Goal: Transaction & Acquisition: Purchase product/service

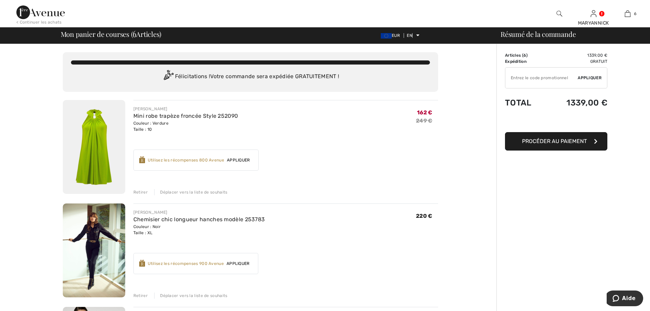
click at [140, 192] on font "Retirer" at bounding box center [140, 192] width 14 height 5
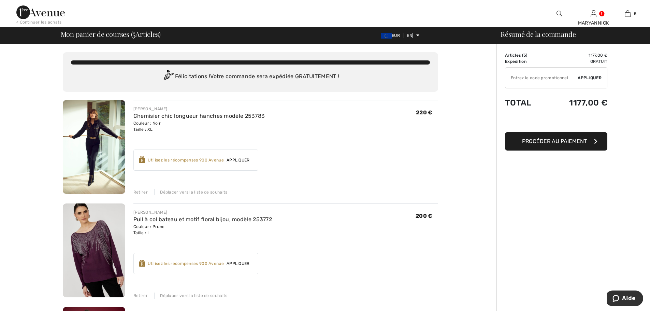
click at [99, 138] on img at bounding box center [94, 147] width 62 height 94
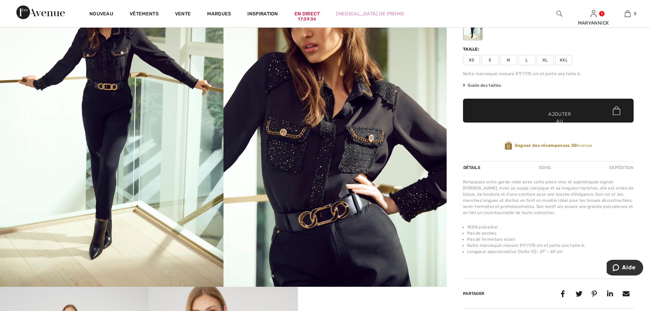
scroll to position [136, 0]
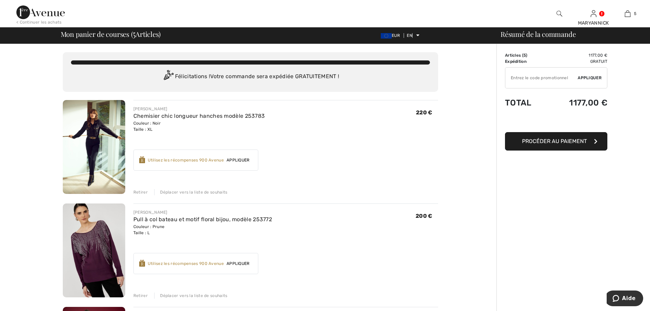
click at [140, 293] on font "Retirer" at bounding box center [140, 295] width 14 height 5
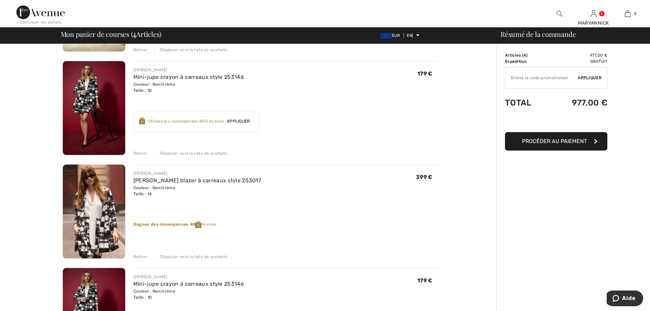
scroll to position [205, 0]
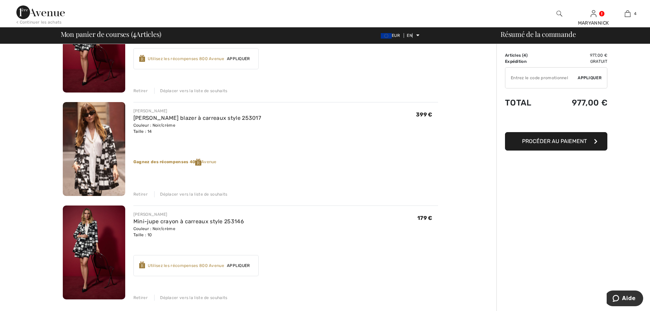
click at [145, 298] on font "Retirer" at bounding box center [140, 297] width 14 height 5
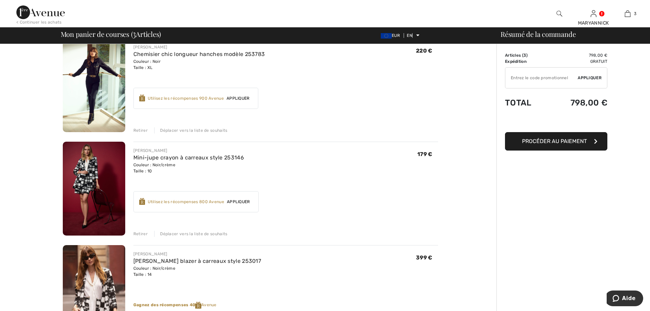
scroll to position [0, 0]
